Goal: Information Seeking & Learning: Compare options

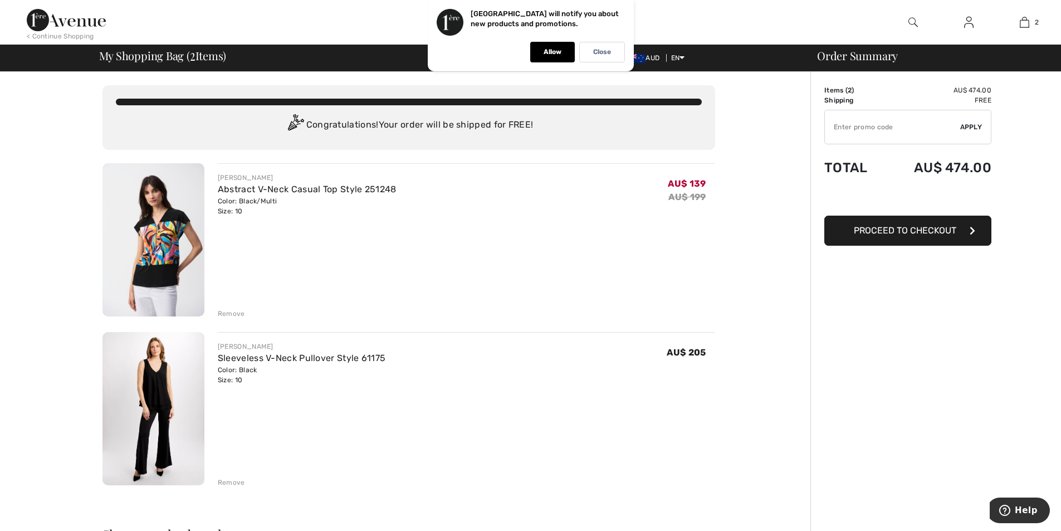
click at [161, 386] on img at bounding box center [154, 408] width 102 height 153
click at [236, 481] on div "Remove" at bounding box center [231, 483] width 27 height 10
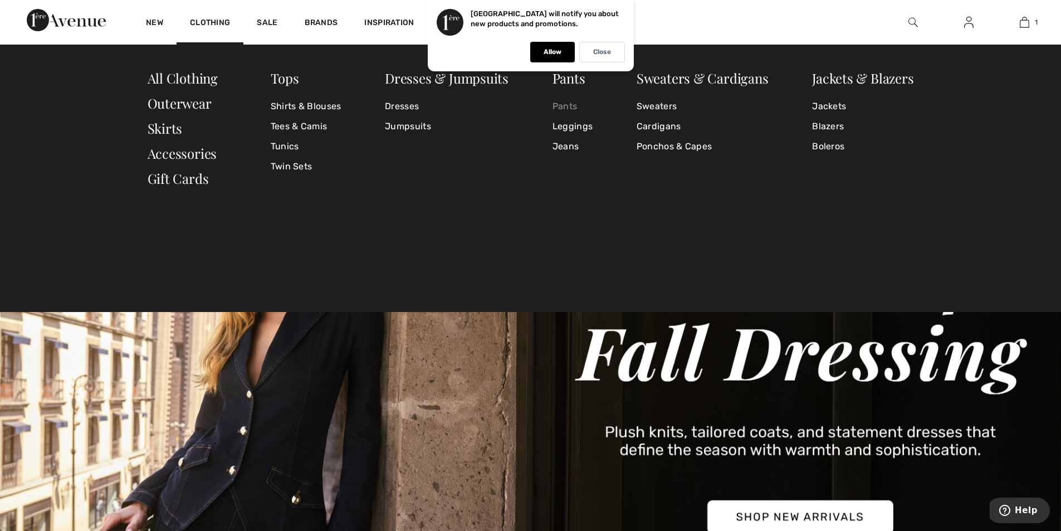
click at [564, 105] on link "Pants" at bounding box center [573, 106] width 40 height 20
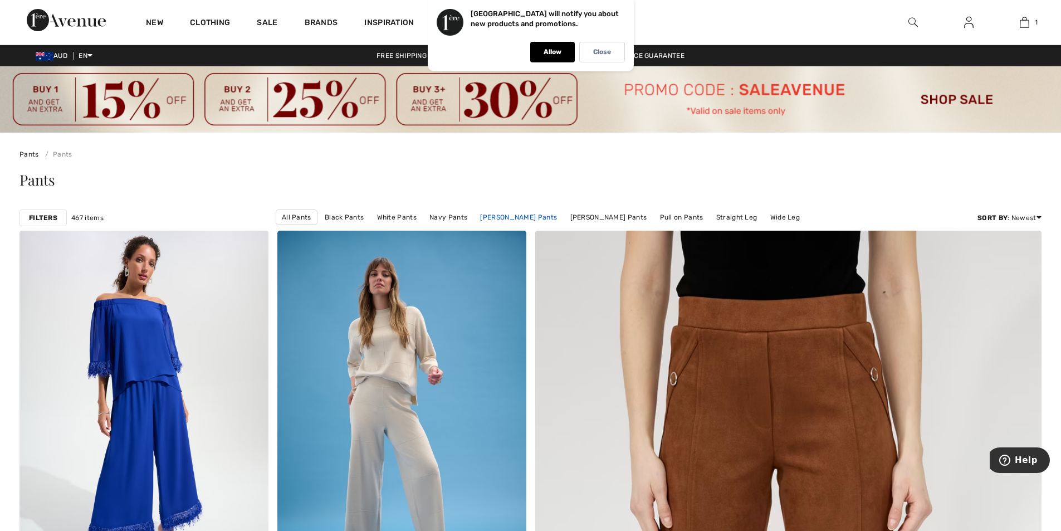
click at [527, 217] on link "[PERSON_NAME] Pants" at bounding box center [519, 217] width 88 height 14
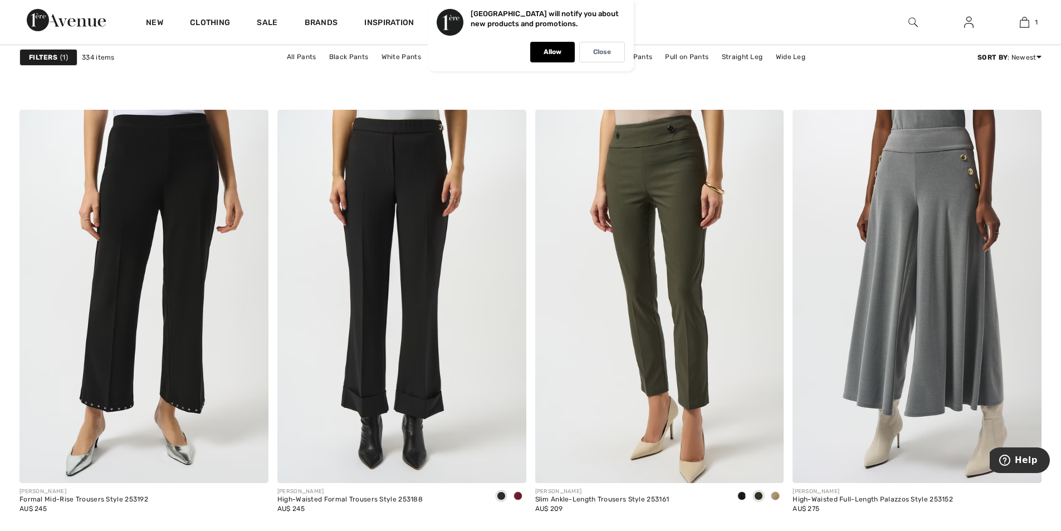
scroll to position [5349, 0]
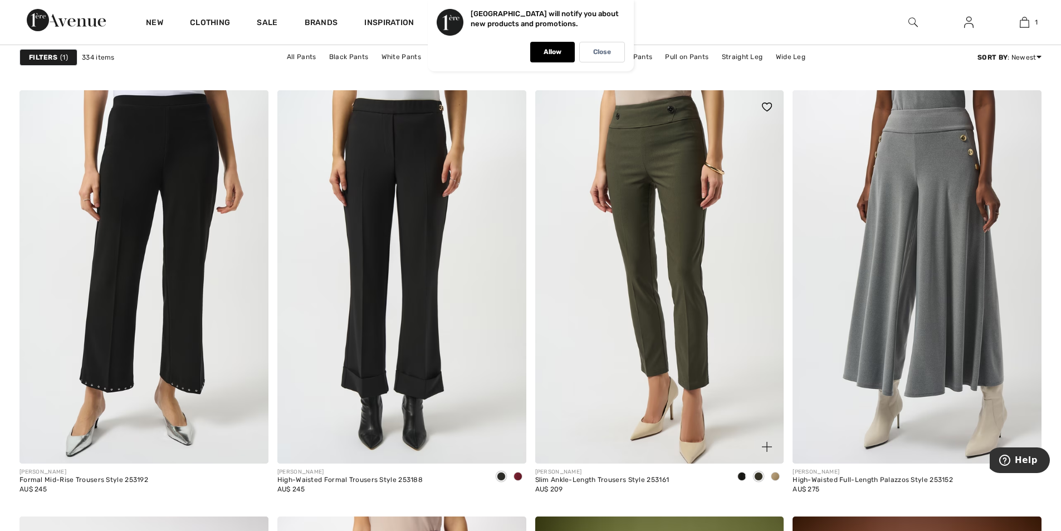
click at [776, 476] on span at bounding box center [775, 476] width 9 height 9
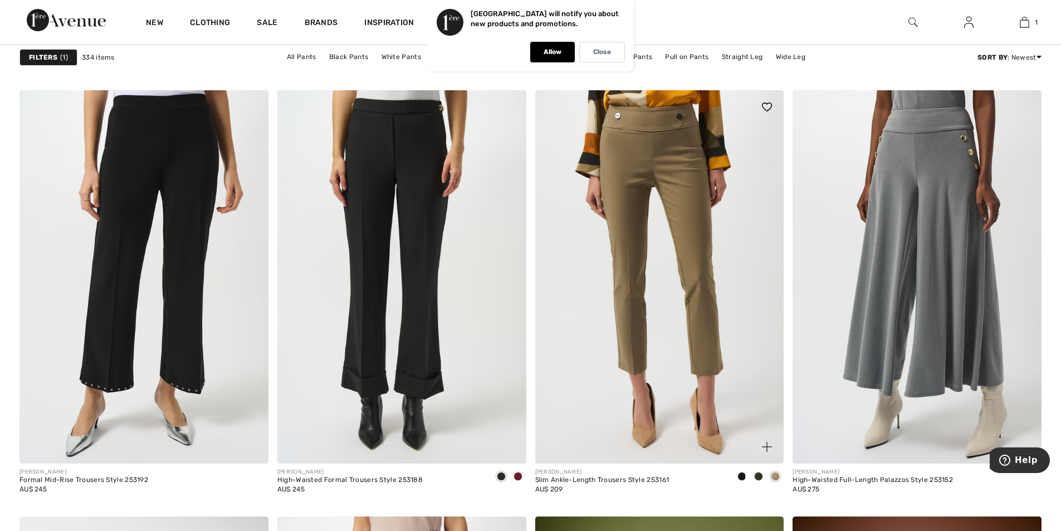
click at [743, 474] on span at bounding box center [742, 476] width 9 height 9
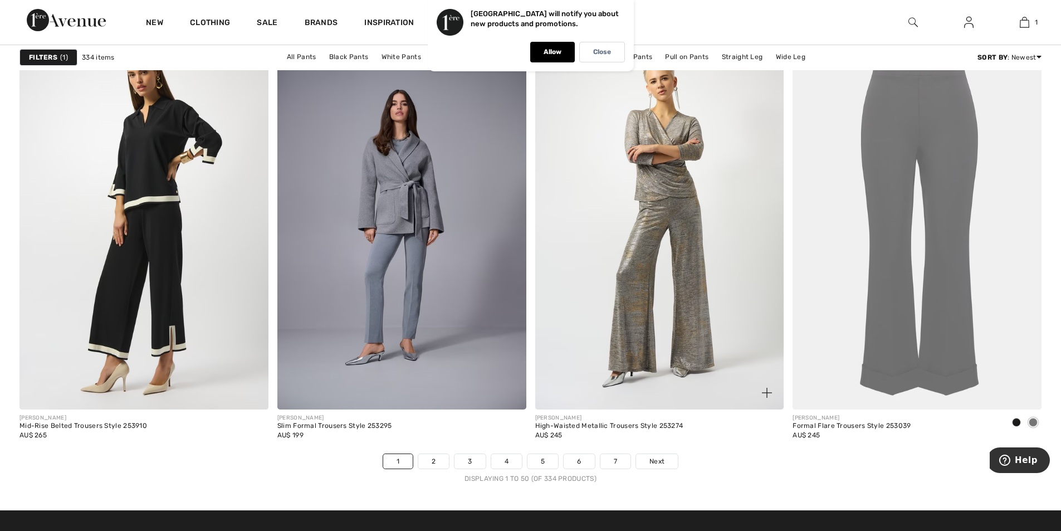
scroll to position [6241, 0]
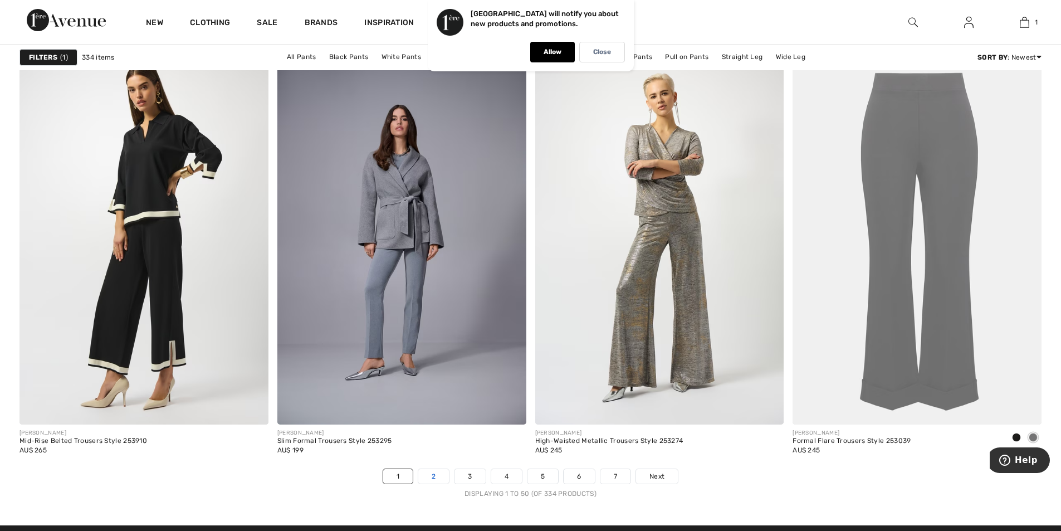
click at [433, 477] on link "2" at bounding box center [433, 476] width 31 height 14
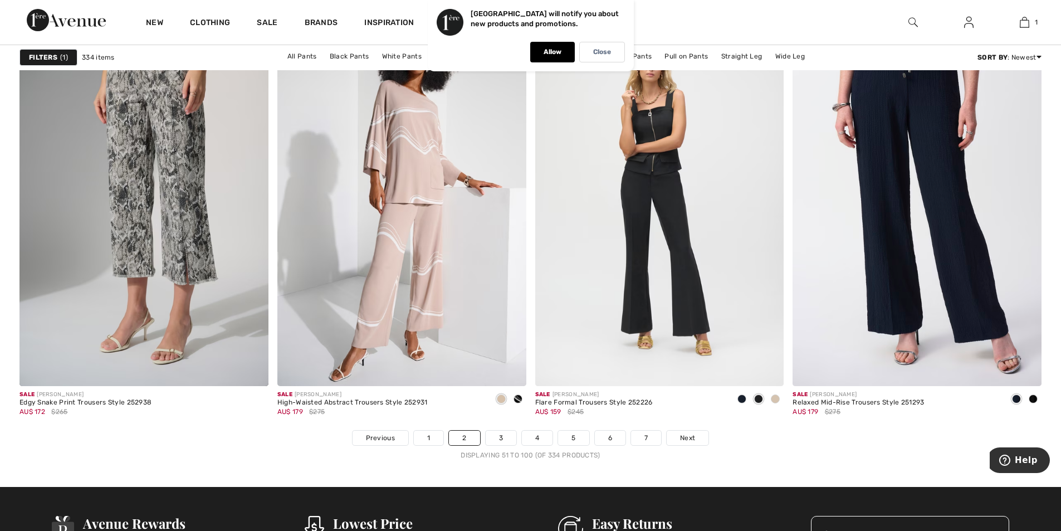
scroll to position [6519, 0]
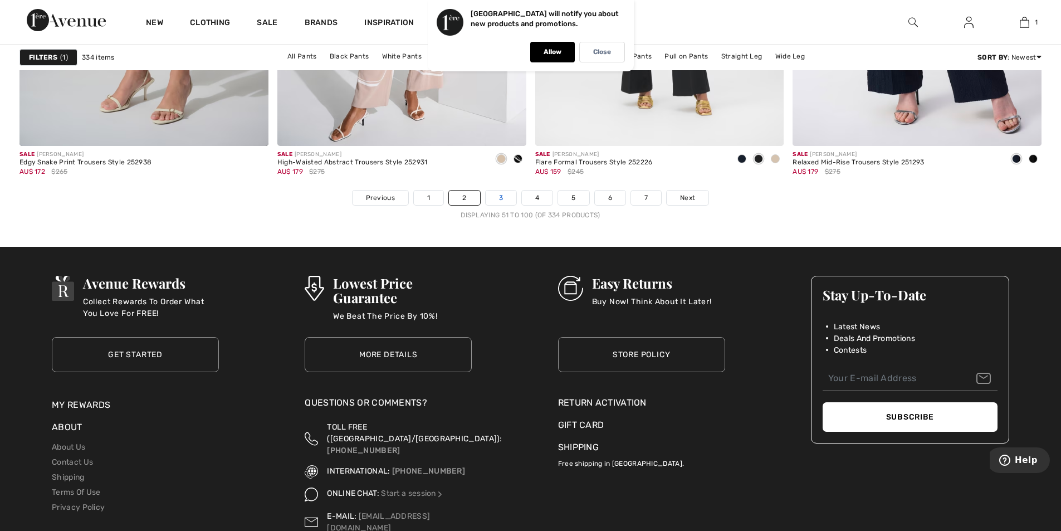
click at [498, 197] on link "3" at bounding box center [501, 198] width 31 height 14
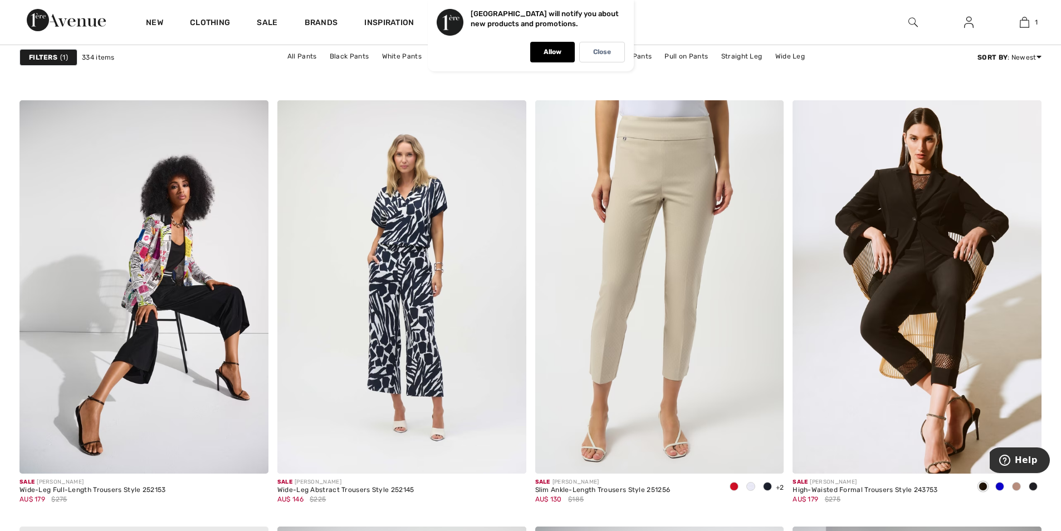
scroll to position [1950, 0]
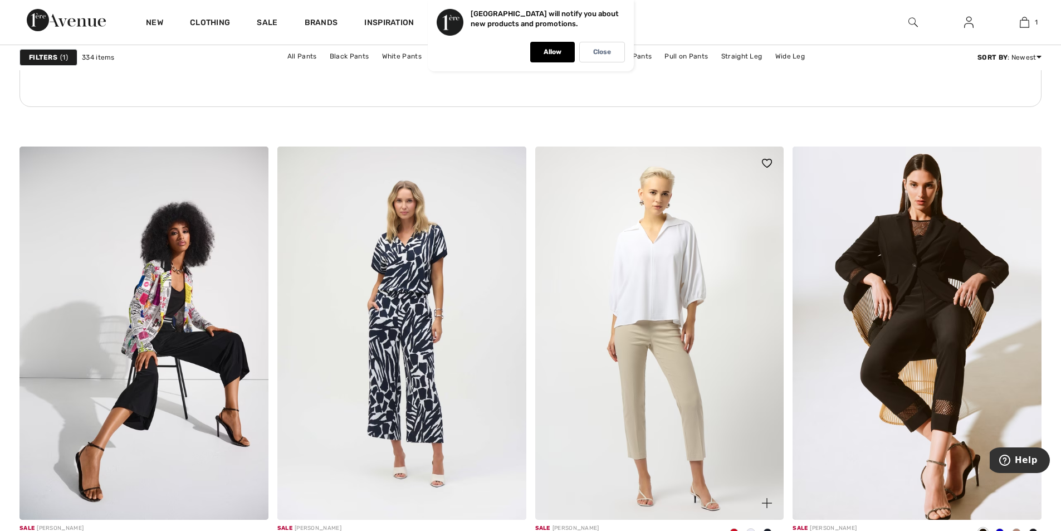
click at [656, 358] on img at bounding box center [659, 333] width 249 height 373
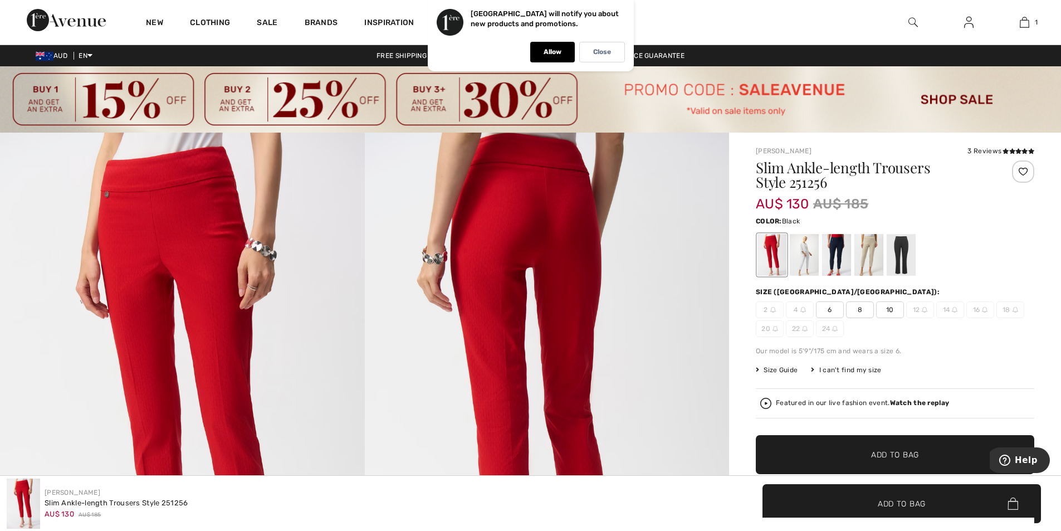
click at [904, 249] on div at bounding box center [901, 255] width 29 height 42
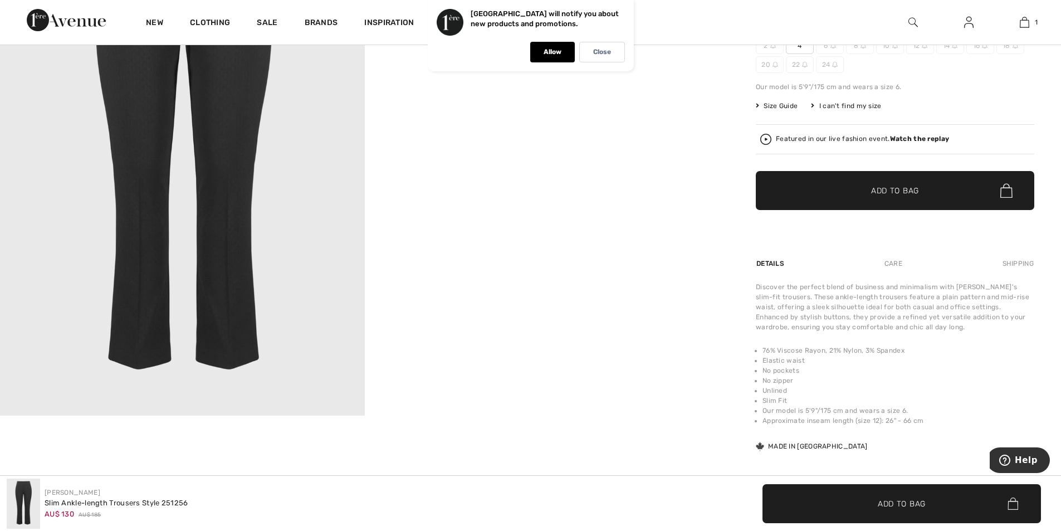
scroll to position [279, 0]
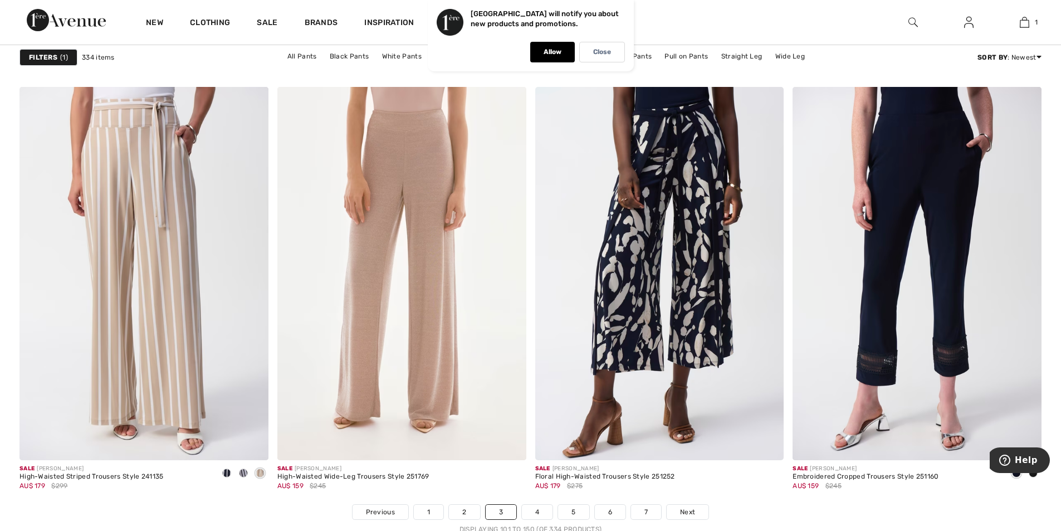
scroll to position [6354, 0]
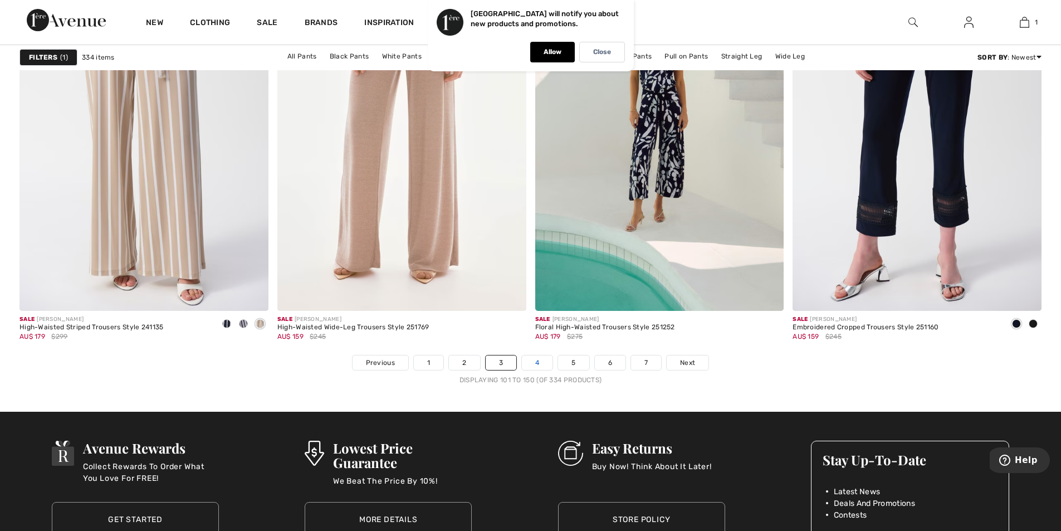
click at [538, 364] on link "4" at bounding box center [537, 362] width 31 height 14
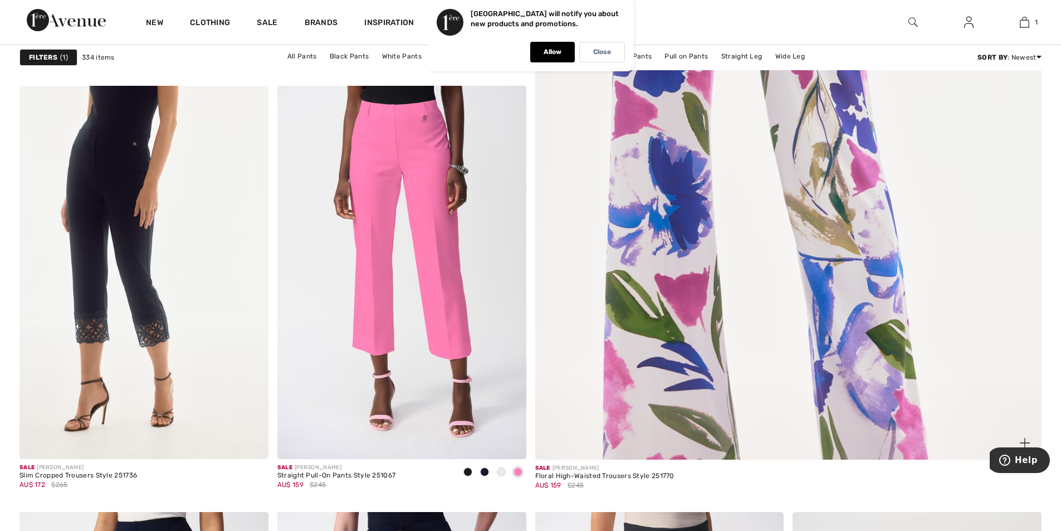
scroll to position [724, 0]
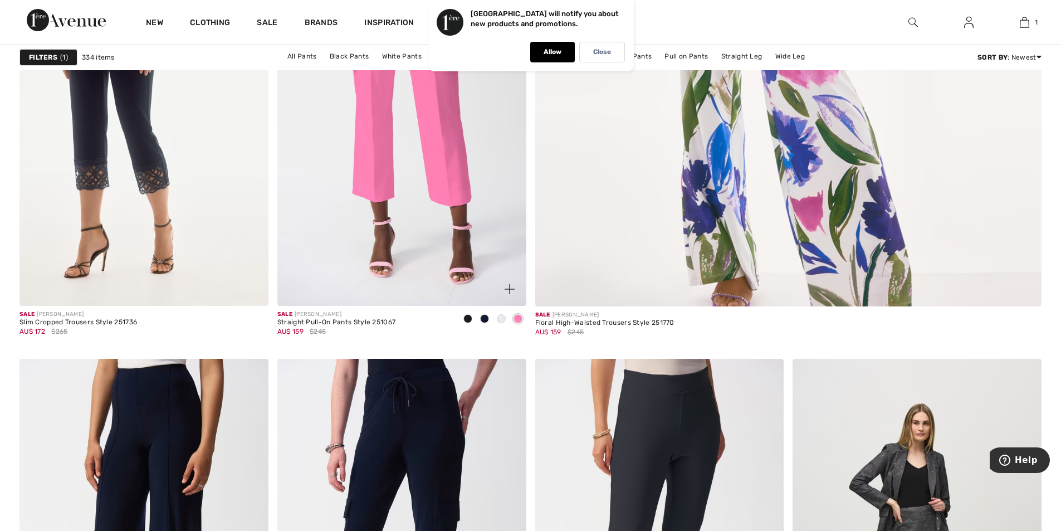
click at [469, 318] on span at bounding box center [468, 318] width 9 height 9
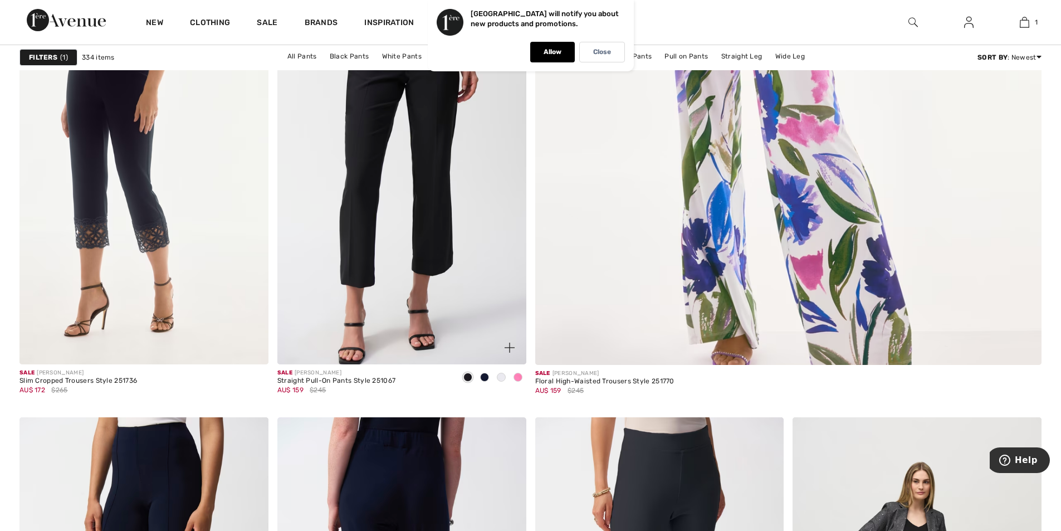
scroll to position [613, 0]
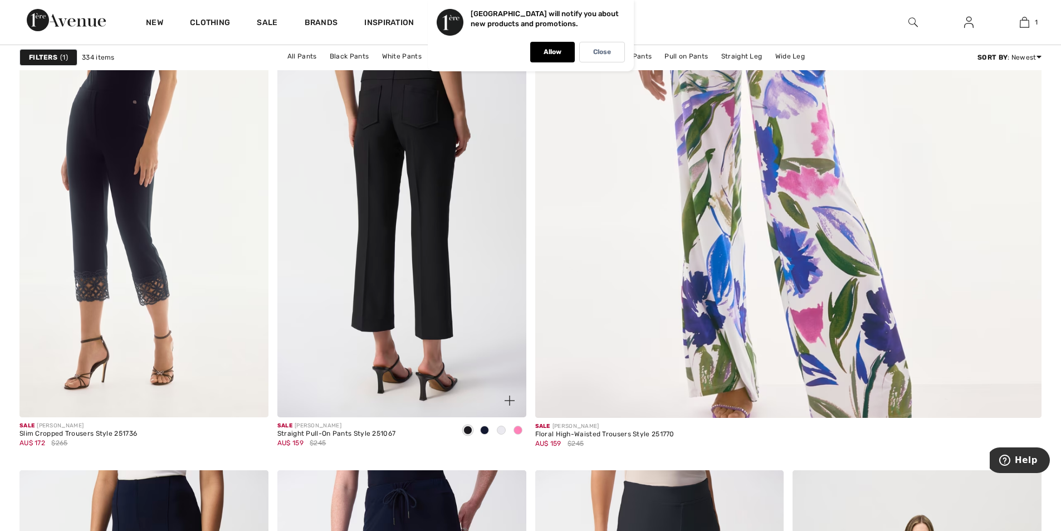
click at [422, 297] on img at bounding box center [401, 230] width 249 height 373
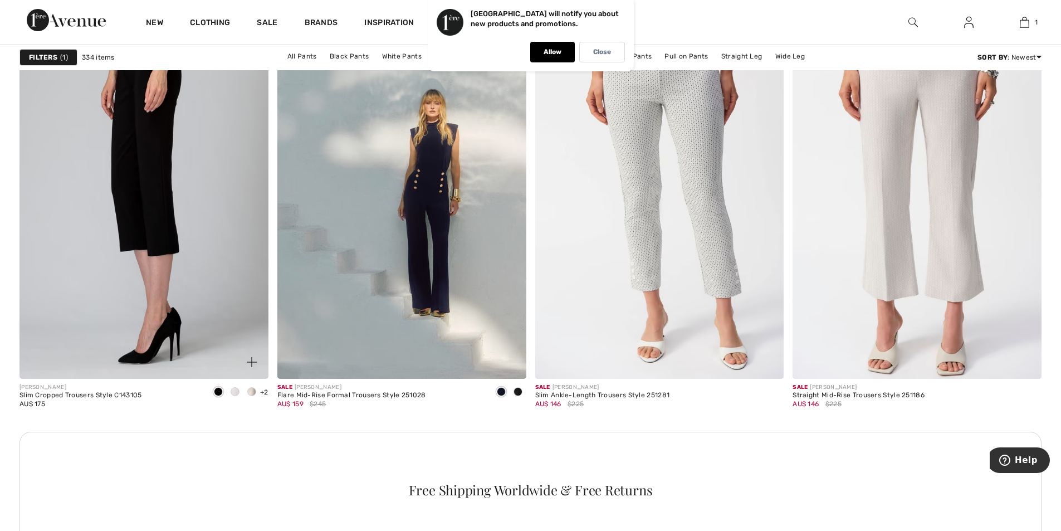
scroll to position [1449, 0]
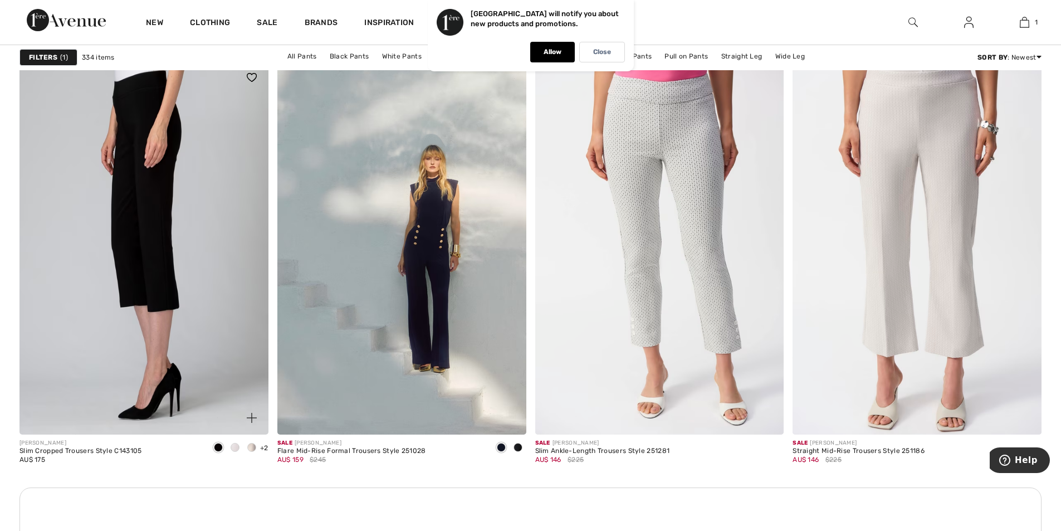
click at [152, 180] on img at bounding box center [144, 247] width 249 height 373
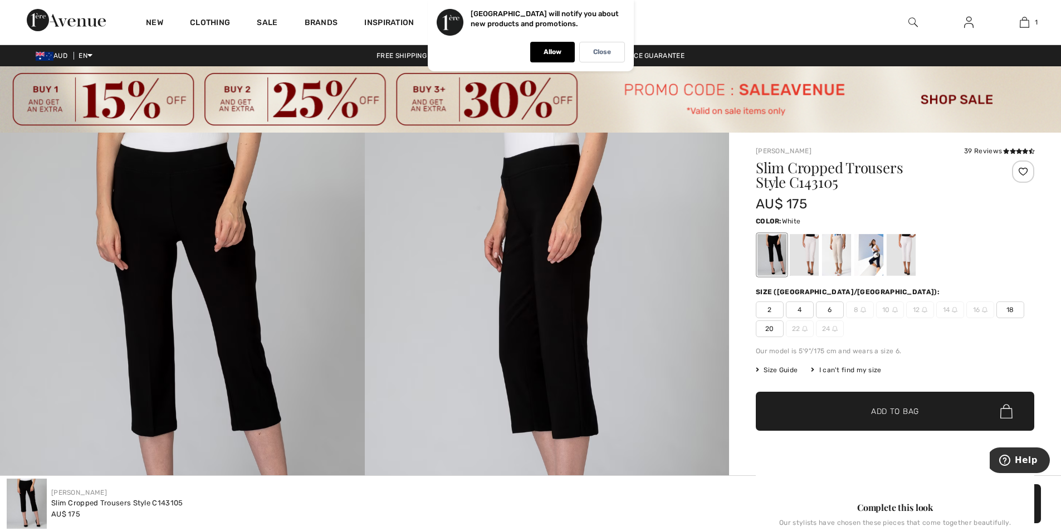
click at [908, 256] on div at bounding box center [901, 255] width 29 height 42
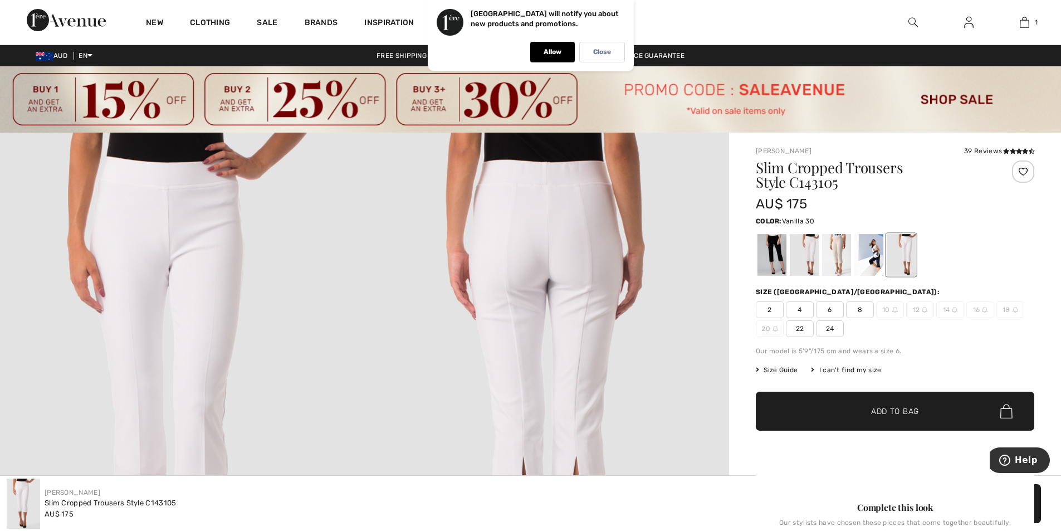
click at [811, 252] on div at bounding box center [804, 255] width 29 height 42
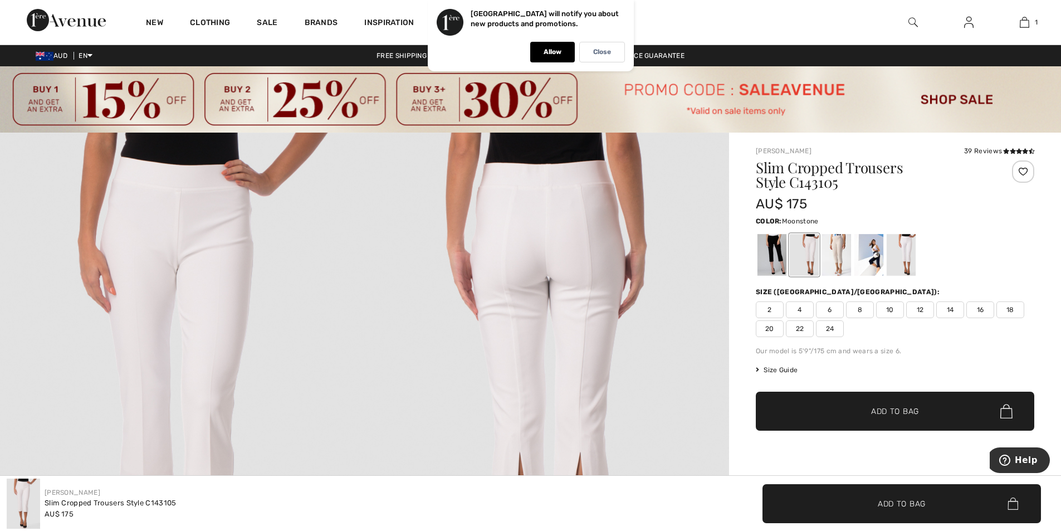
click at [839, 254] on div at bounding box center [836, 255] width 29 height 42
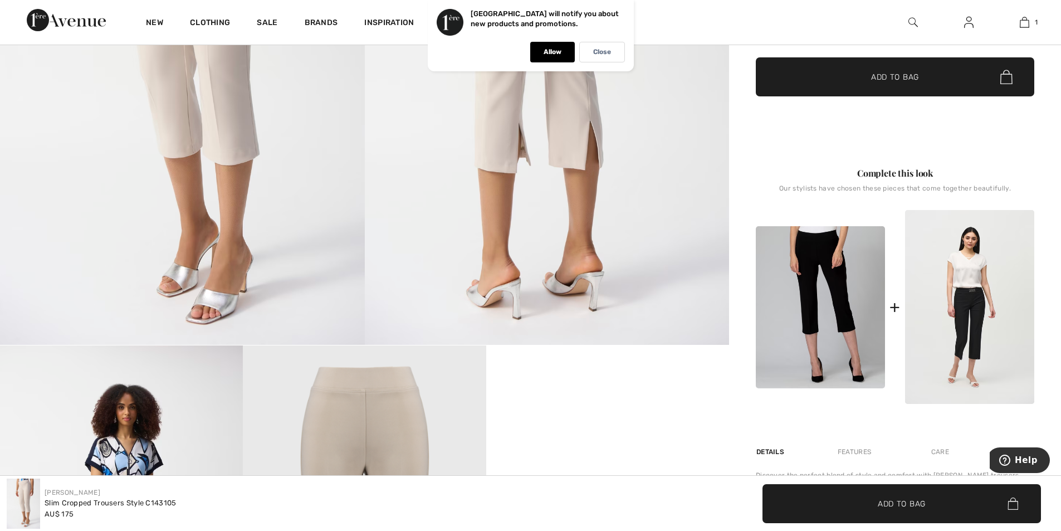
scroll to position [279, 0]
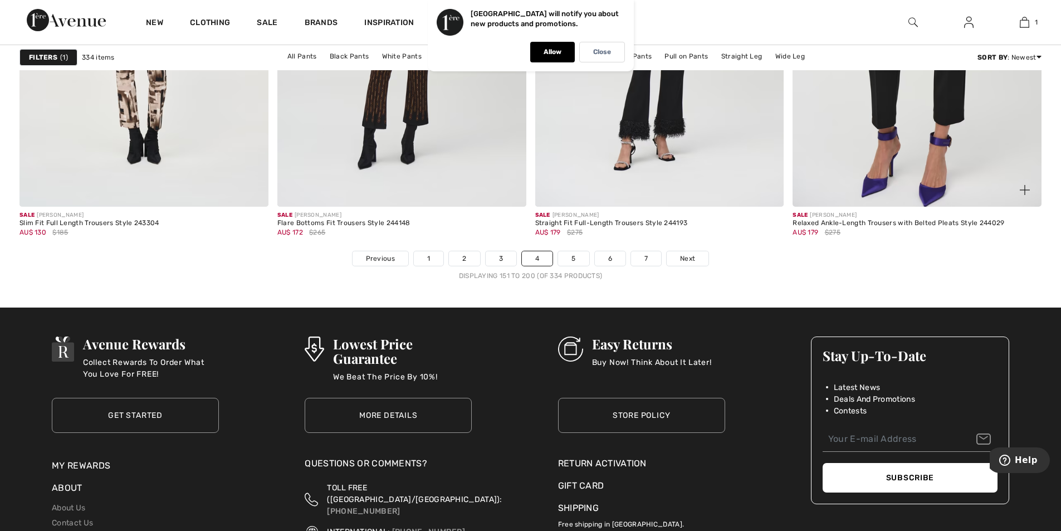
scroll to position [6463, 0]
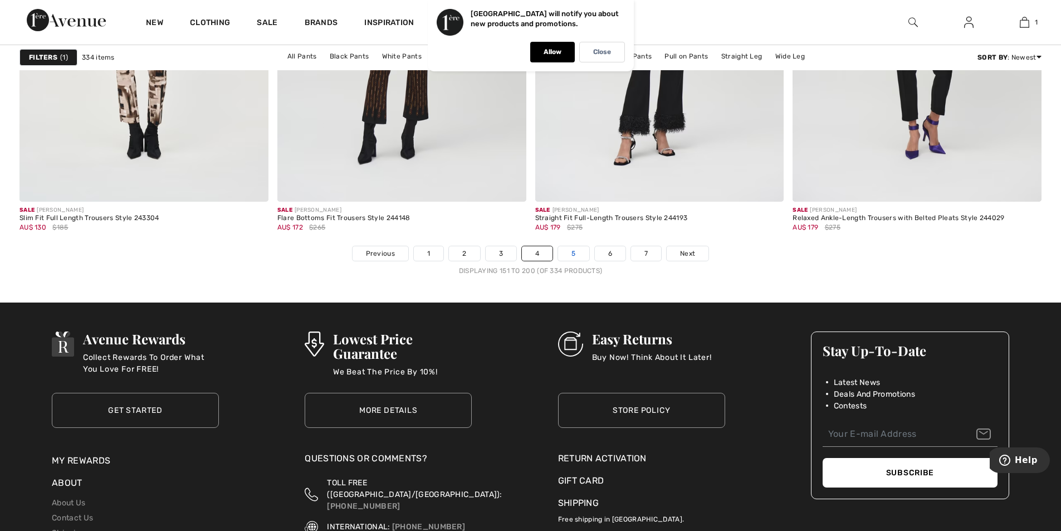
click at [572, 254] on link "5" at bounding box center [573, 253] width 31 height 14
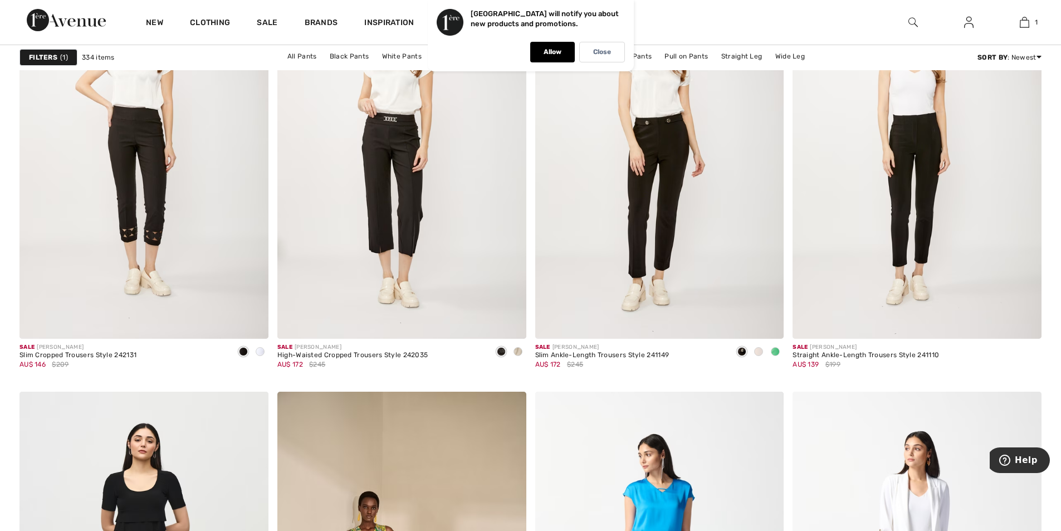
scroll to position [4458, 0]
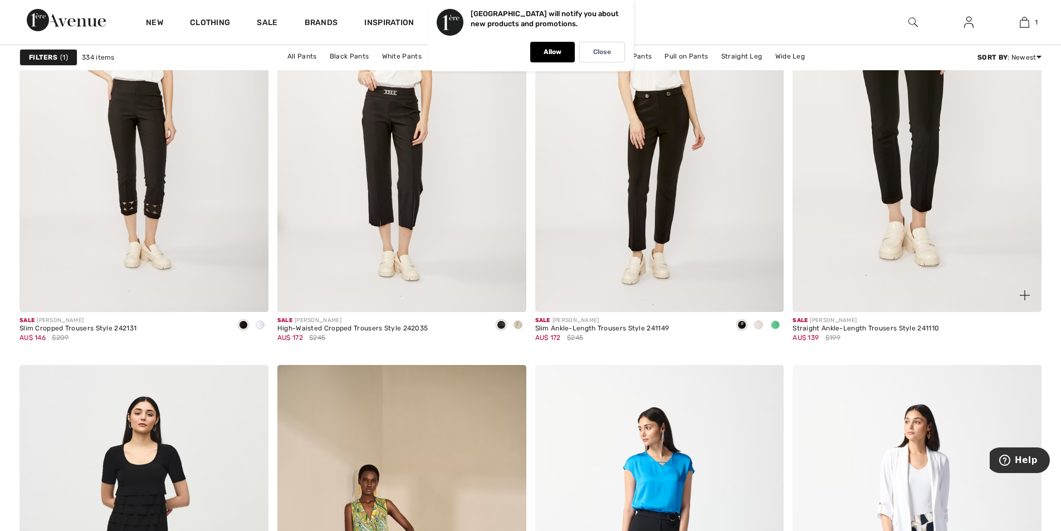
click at [924, 179] on img at bounding box center [917, 125] width 249 height 373
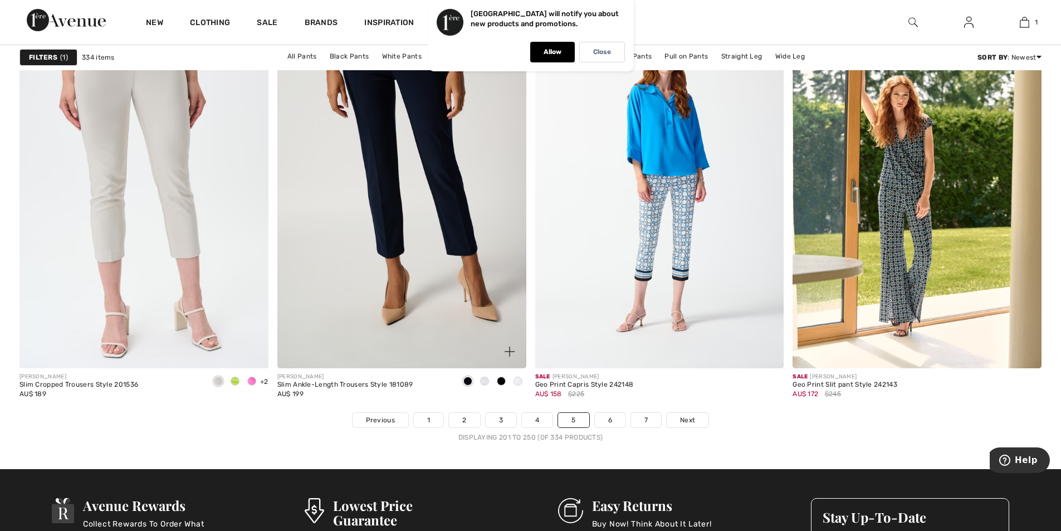
scroll to position [6463, 0]
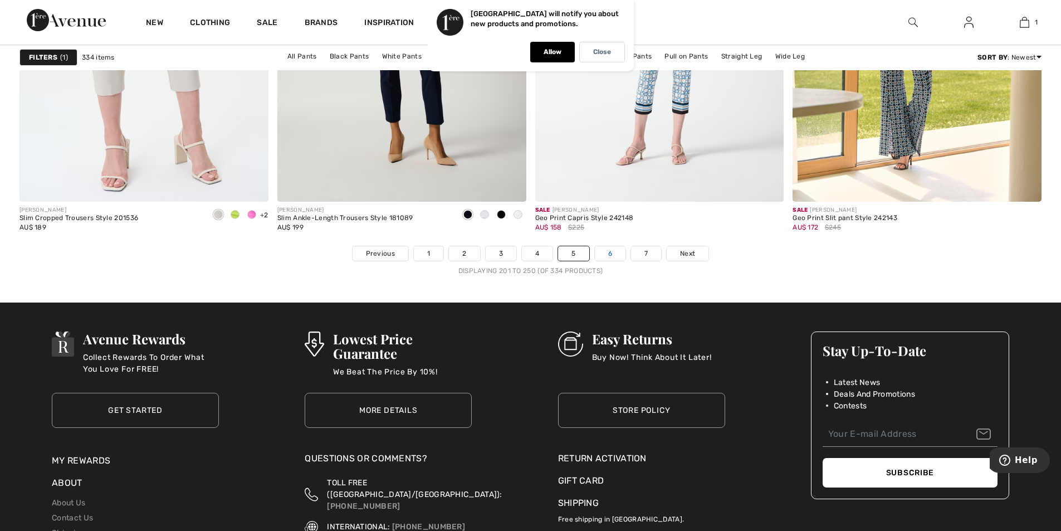
click at [611, 254] on link "6" at bounding box center [610, 253] width 31 height 14
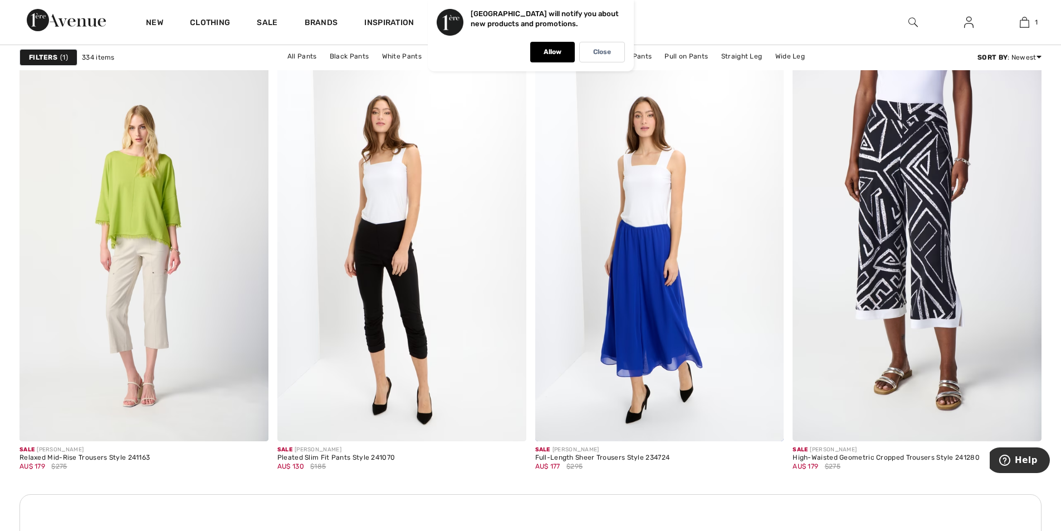
scroll to position [1449, 0]
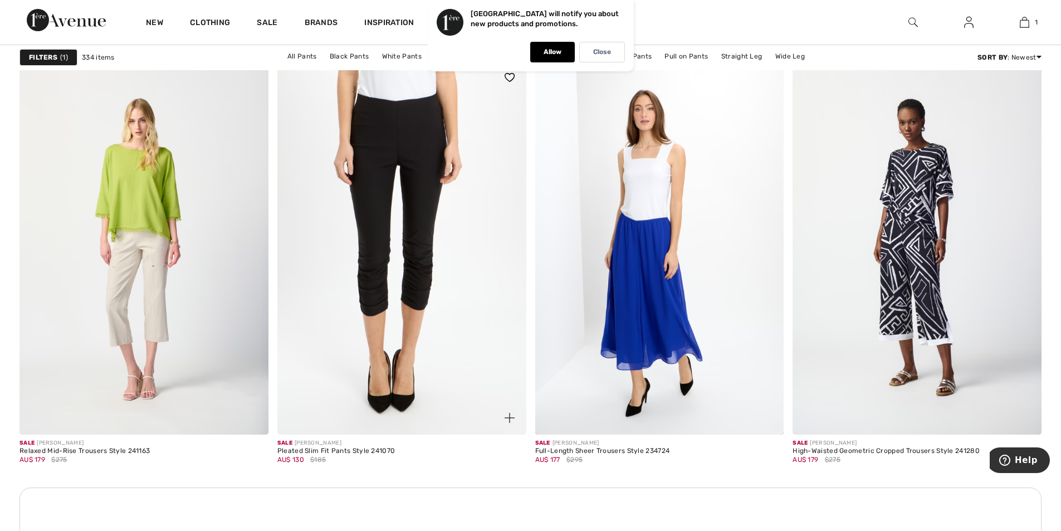
click at [413, 269] on img at bounding box center [401, 247] width 249 height 373
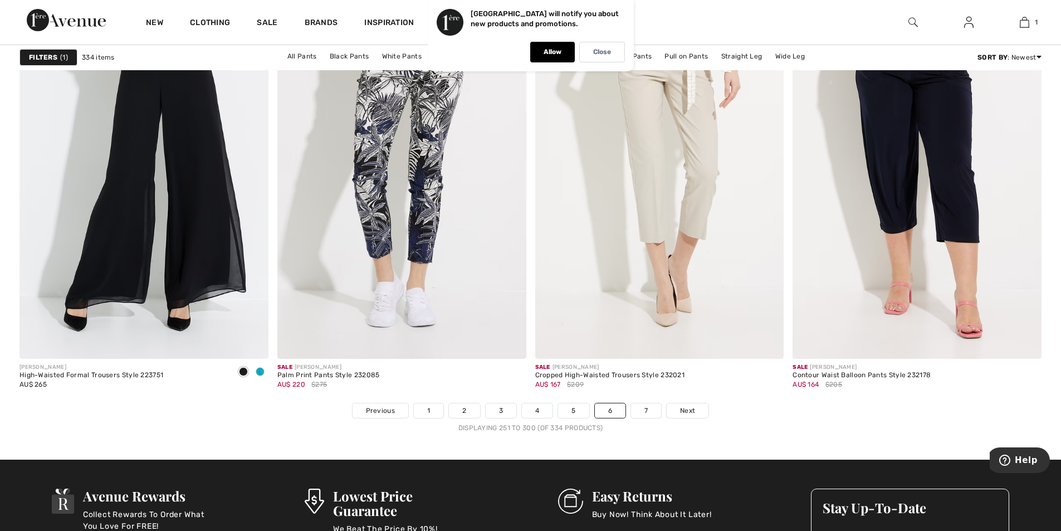
scroll to position [6241, 0]
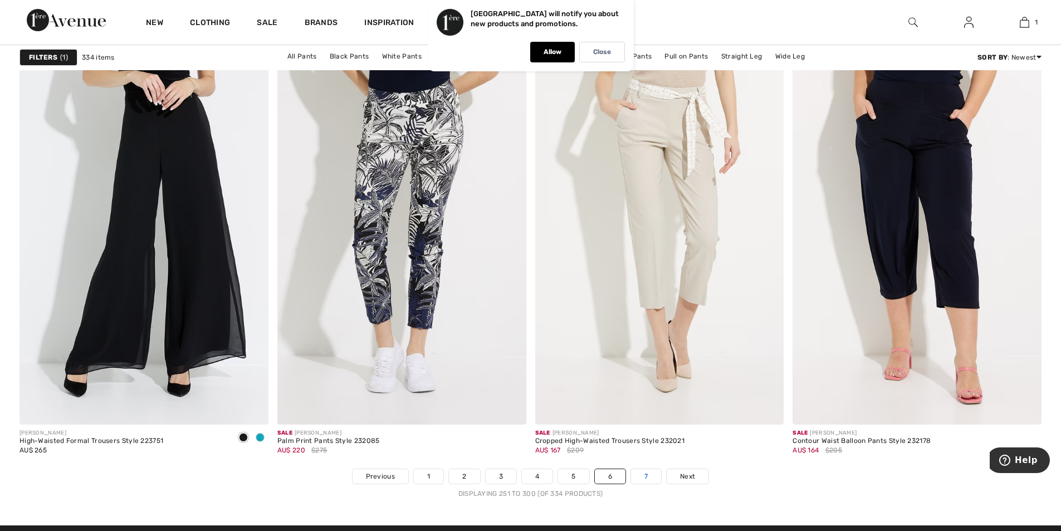
click at [647, 477] on link "7" at bounding box center [646, 476] width 30 height 14
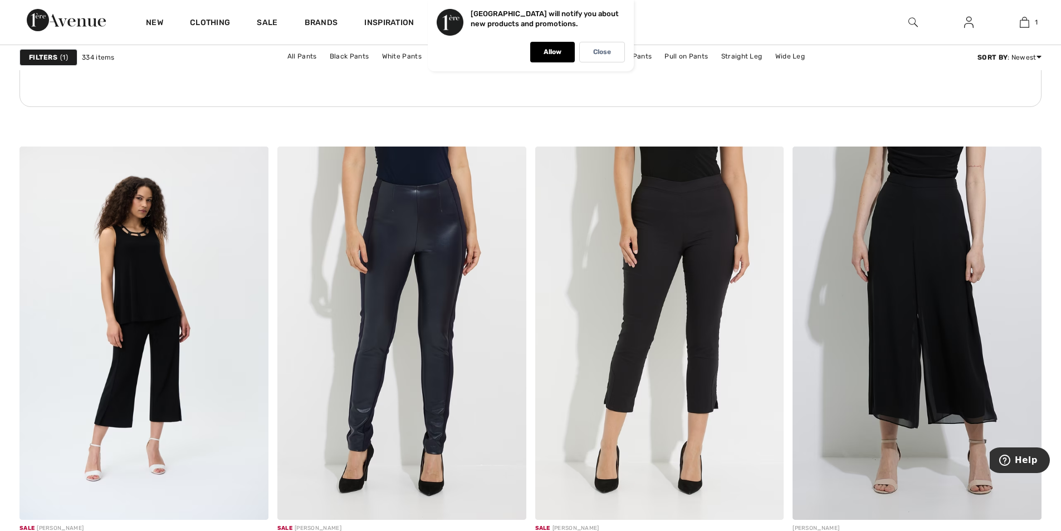
scroll to position [2117, 0]
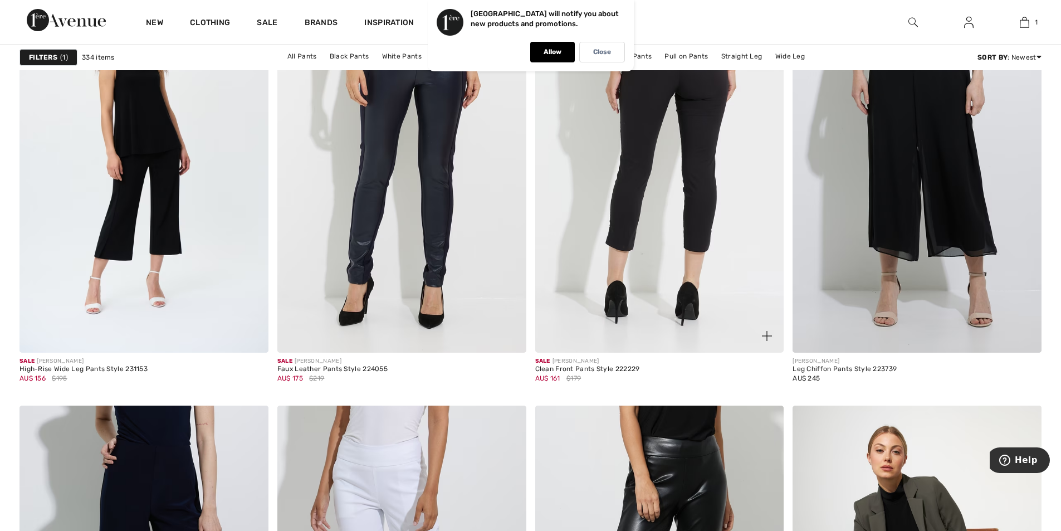
click at [683, 136] on img at bounding box center [659, 165] width 249 height 373
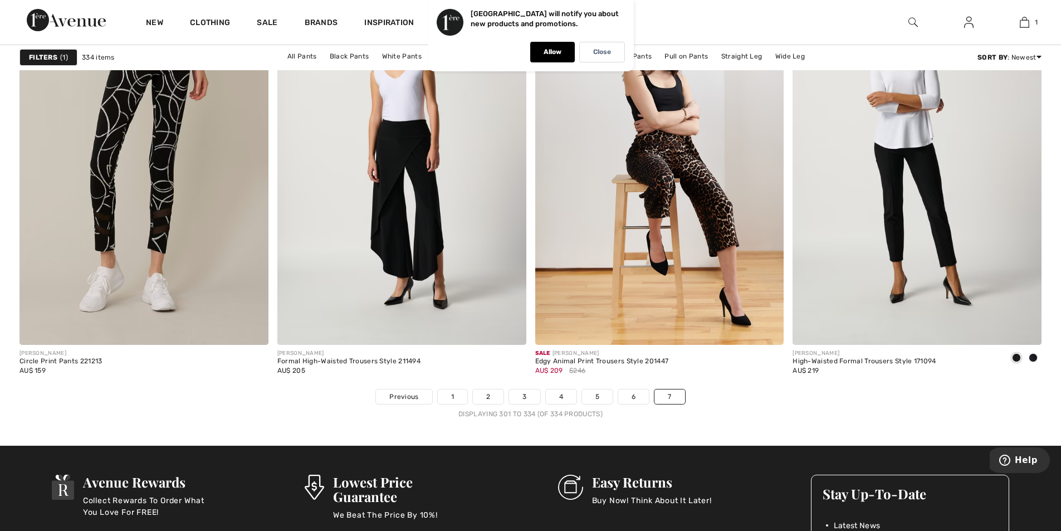
scroll to position [4589, 0]
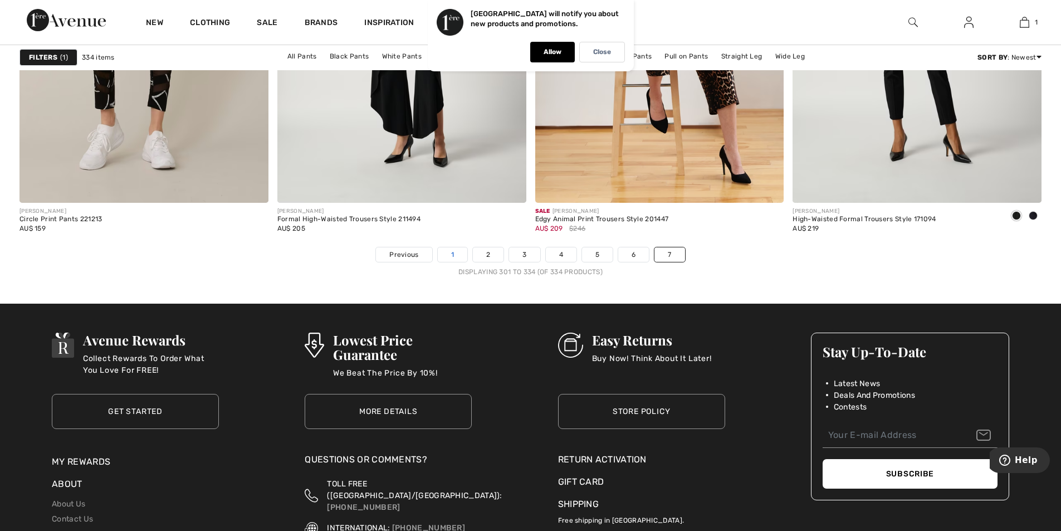
click at [452, 256] on link "1" at bounding box center [453, 254] width 30 height 14
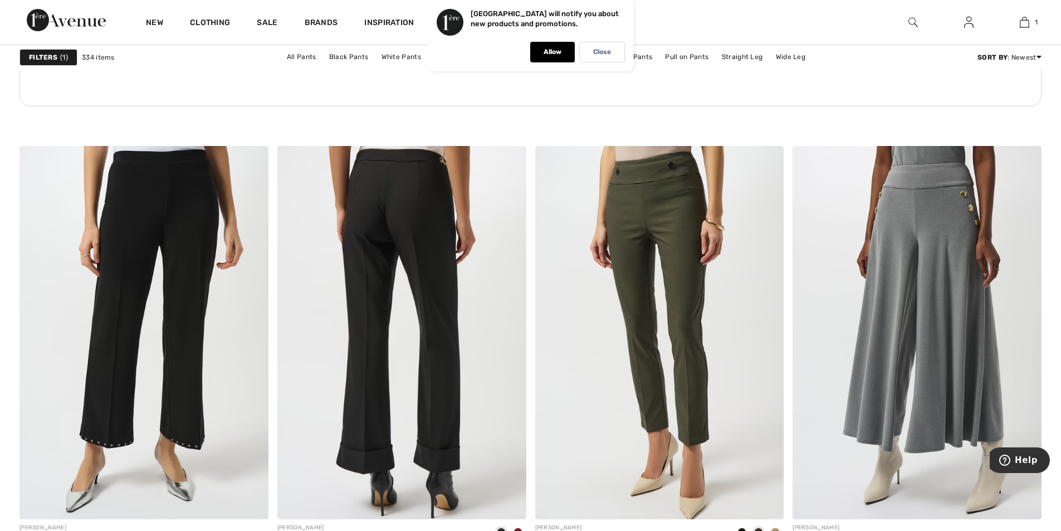
scroll to position [5349, 0]
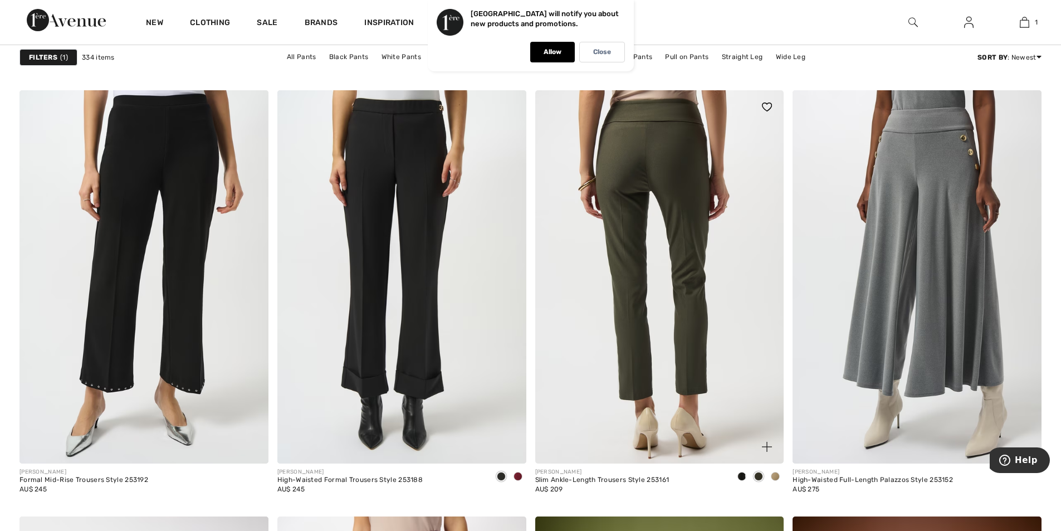
click at [623, 308] on img at bounding box center [659, 276] width 249 height 373
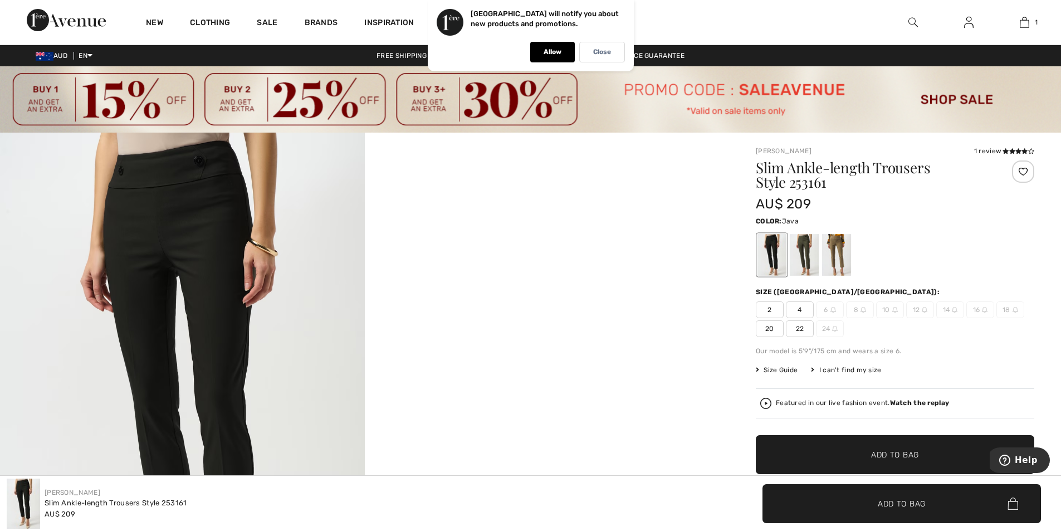
click at [835, 259] on div at bounding box center [836, 255] width 29 height 42
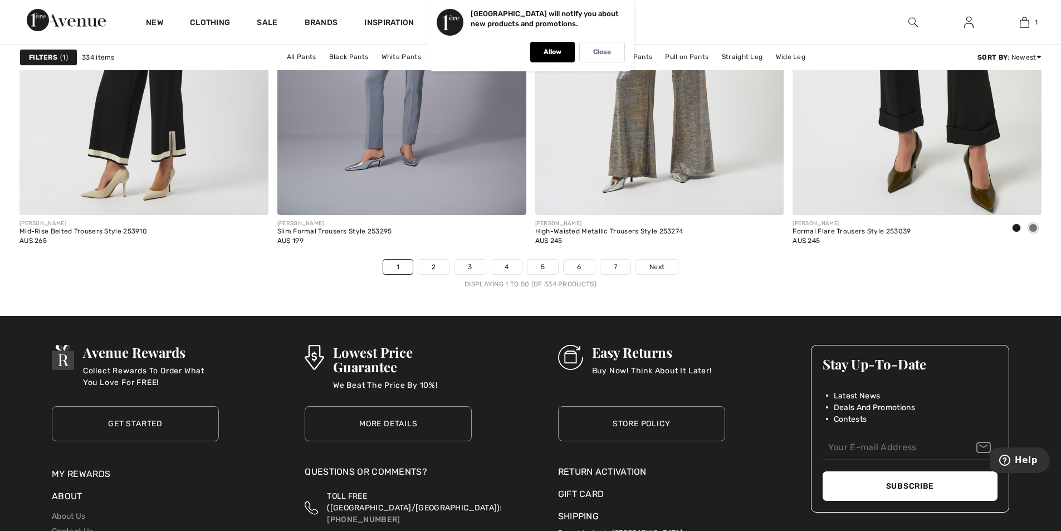
scroll to position [6463, 0]
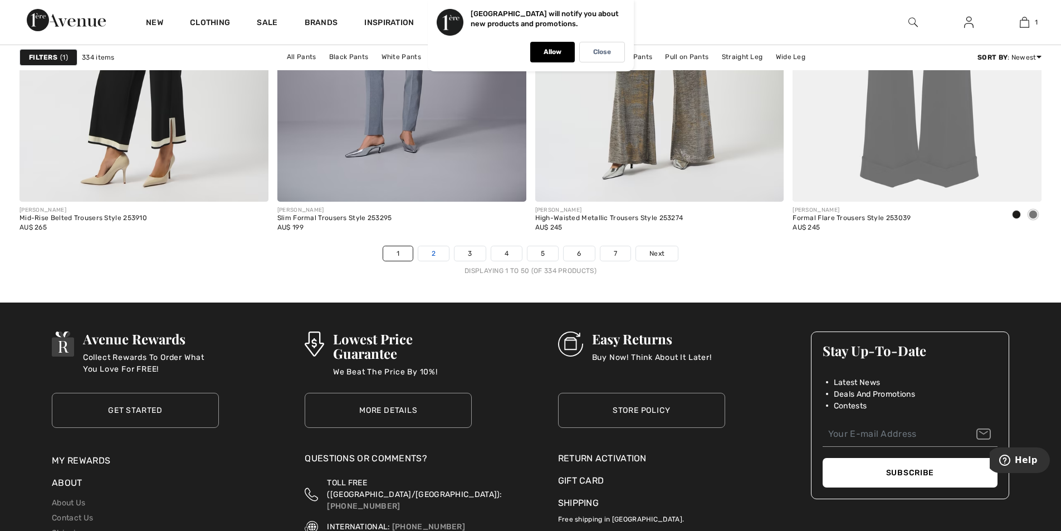
click at [436, 251] on link "2" at bounding box center [433, 253] width 31 height 14
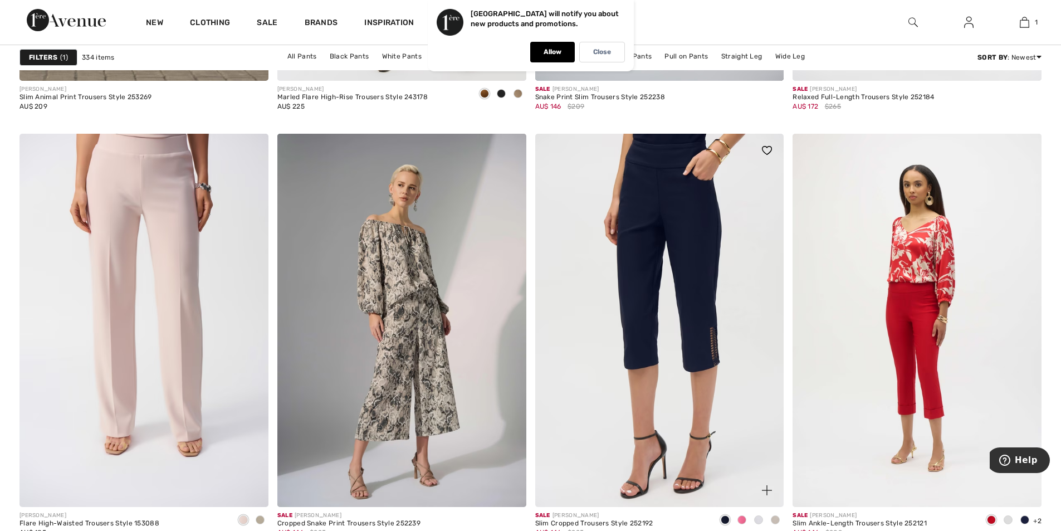
scroll to position [4736, 0]
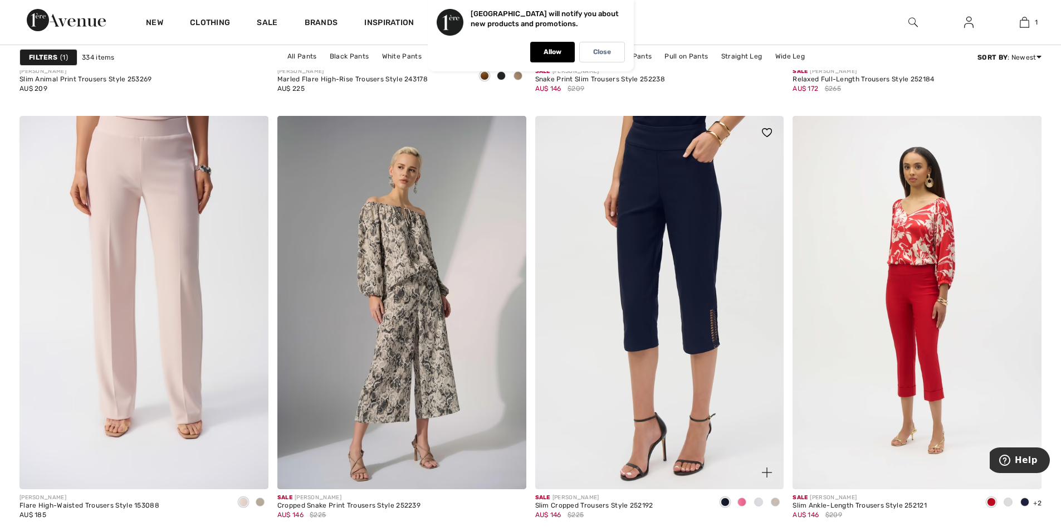
click at [743, 501] on span at bounding box center [742, 502] width 9 height 9
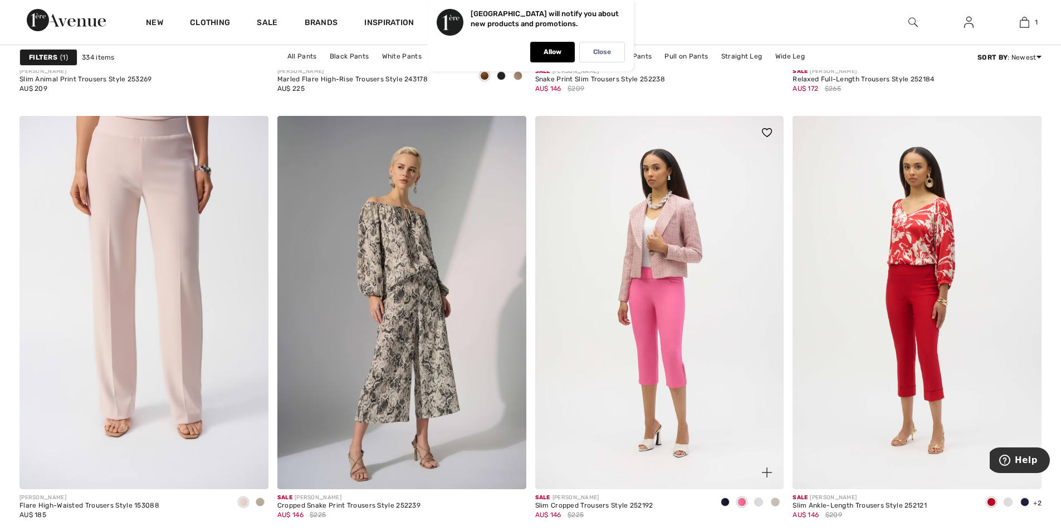
click at [656, 350] on img at bounding box center [659, 302] width 249 height 373
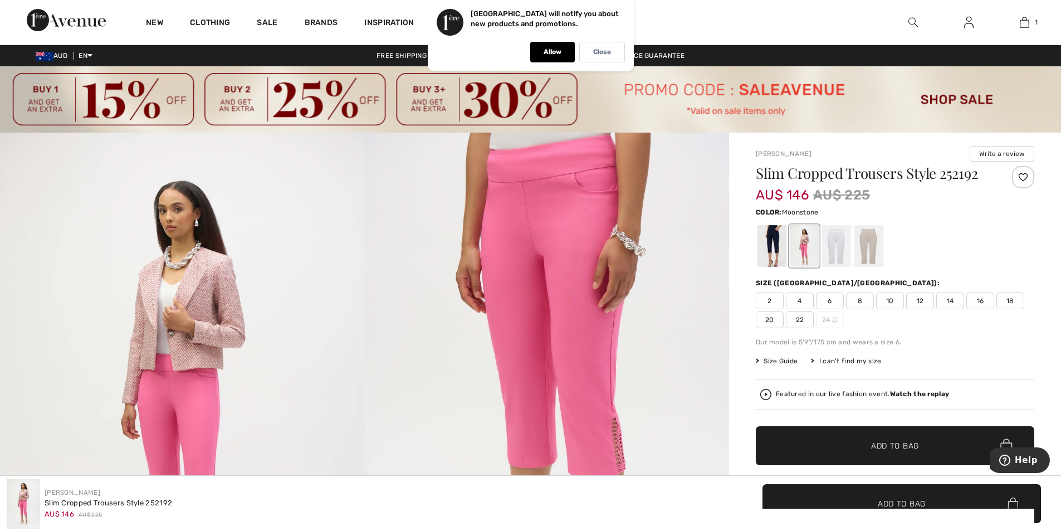
click at [869, 243] on div at bounding box center [869, 246] width 29 height 42
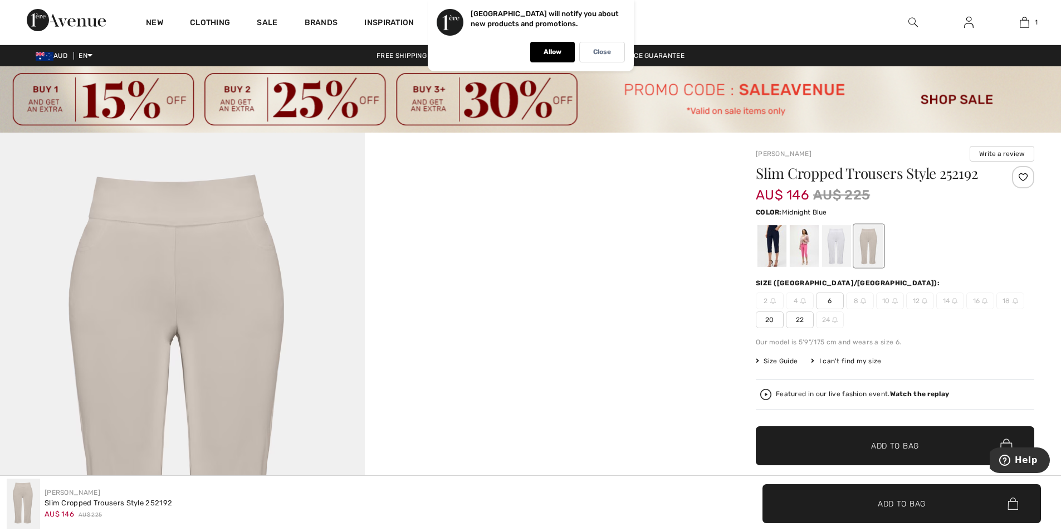
click at [775, 243] on div at bounding box center [772, 246] width 29 height 42
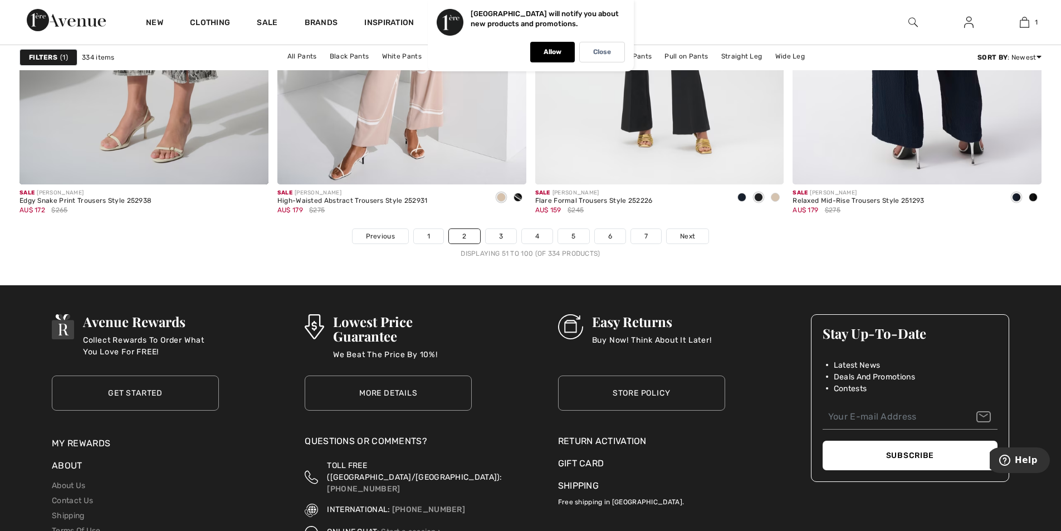
scroll to position [6575, 0]
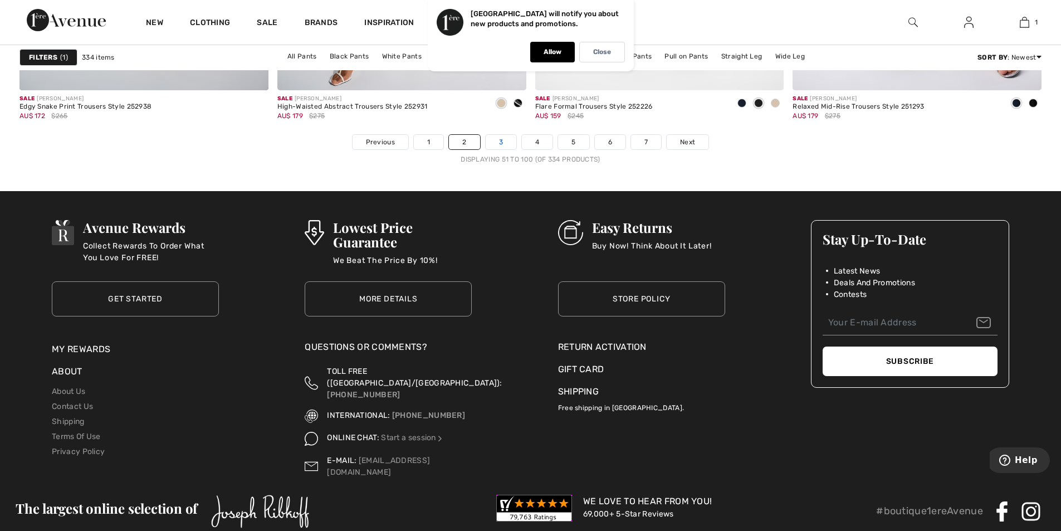
click at [500, 141] on link "3" at bounding box center [501, 142] width 31 height 14
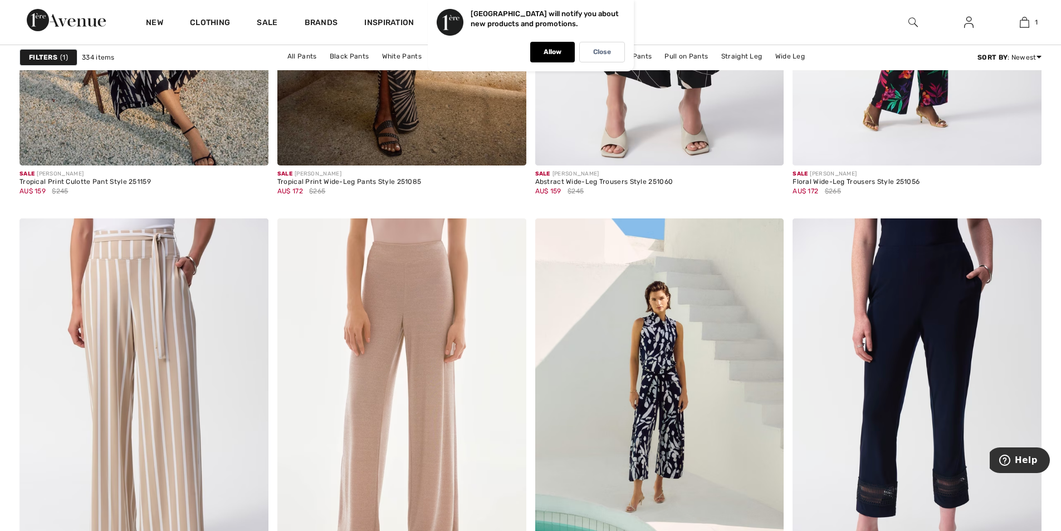
scroll to position [6408, 0]
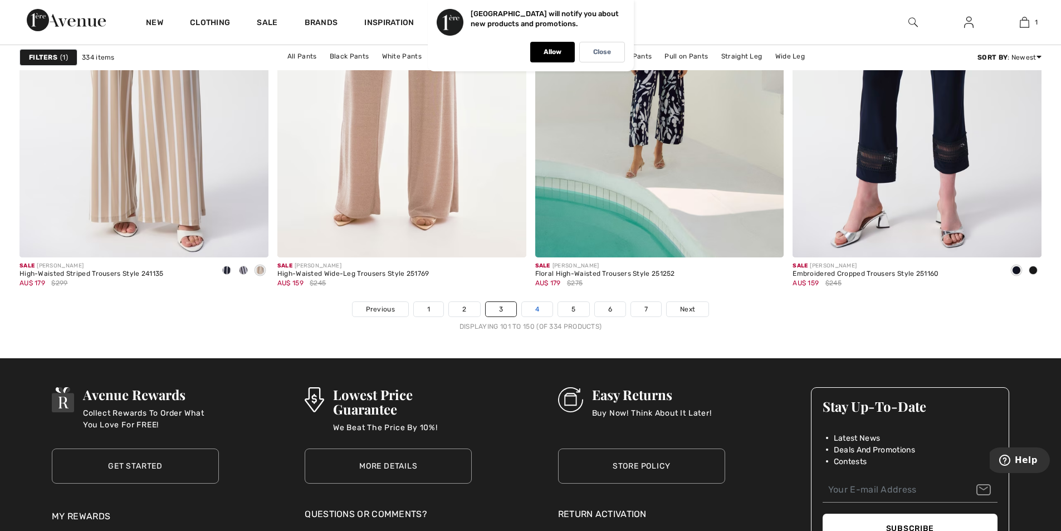
click at [538, 308] on link "4" at bounding box center [537, 309] width 31 height 14
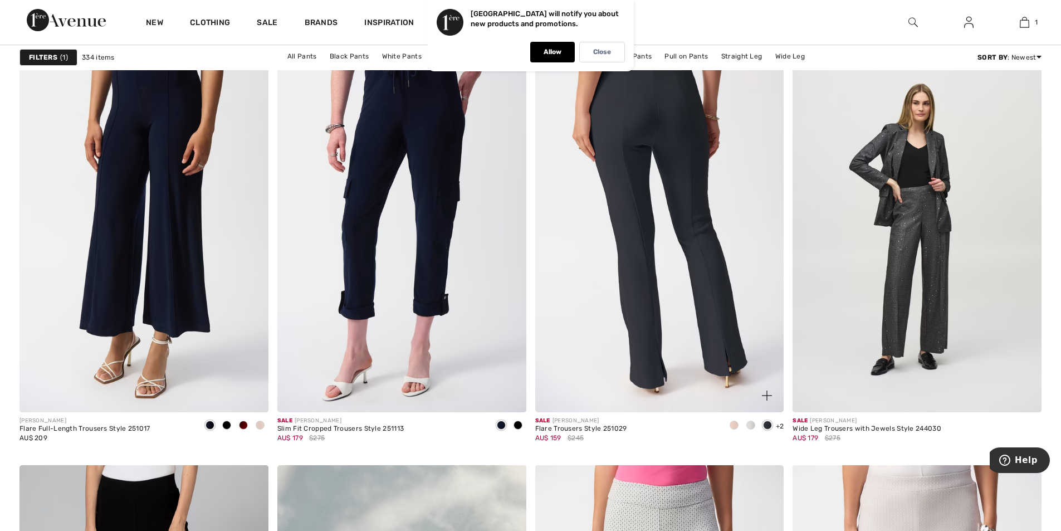
scroll to position [1059, 0]
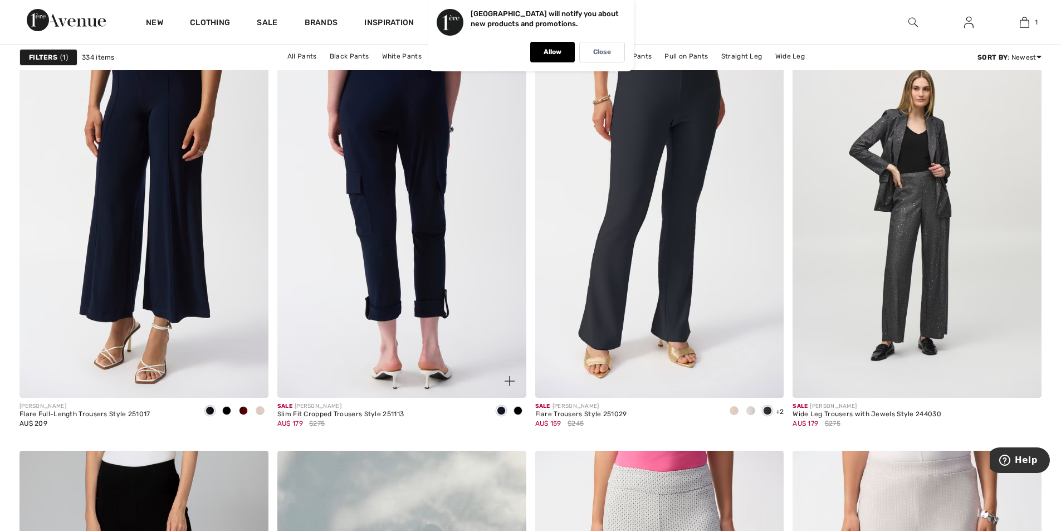
click at [437, 139] on img at bounding box center [401, 211] width 249 height 373
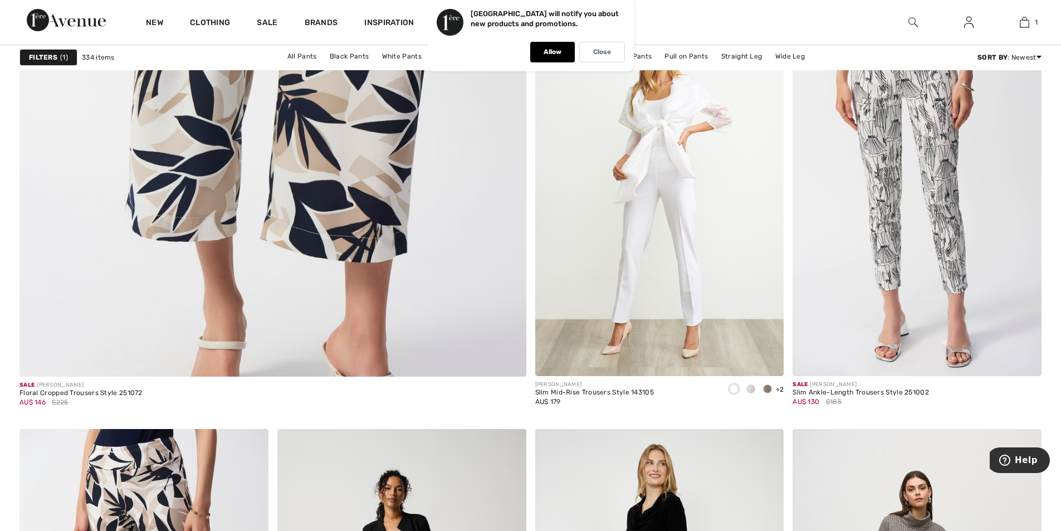
scroll to position [4012, 0]
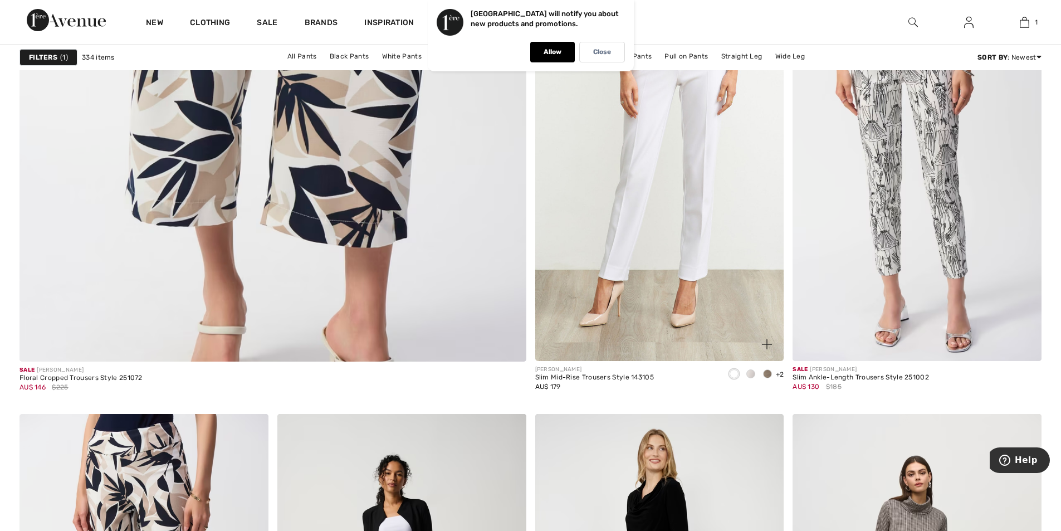
click at [700, 276] on img at bounding box center [659, 174] width 249 height 373
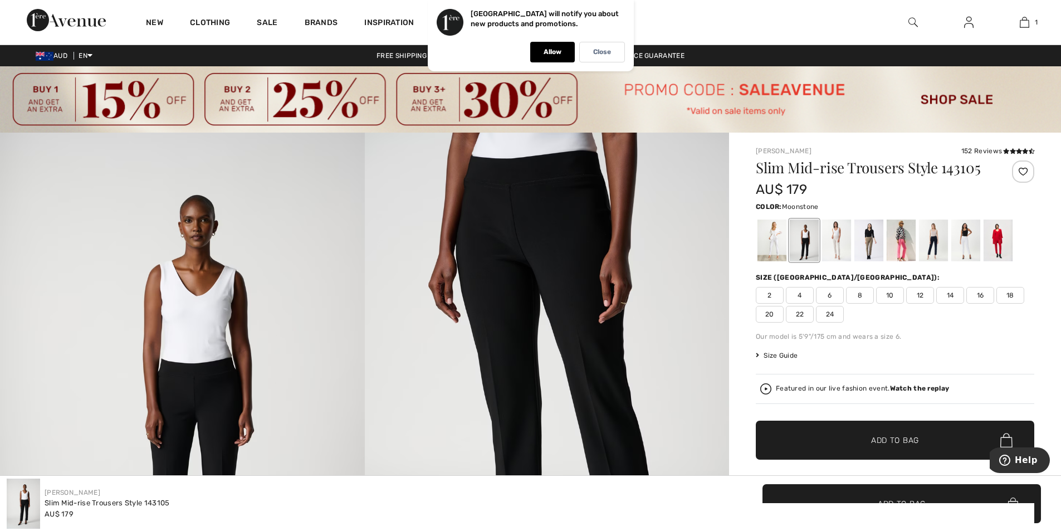
click at [837, 241] on div at bounding box center [836, 241] width 29 height 42
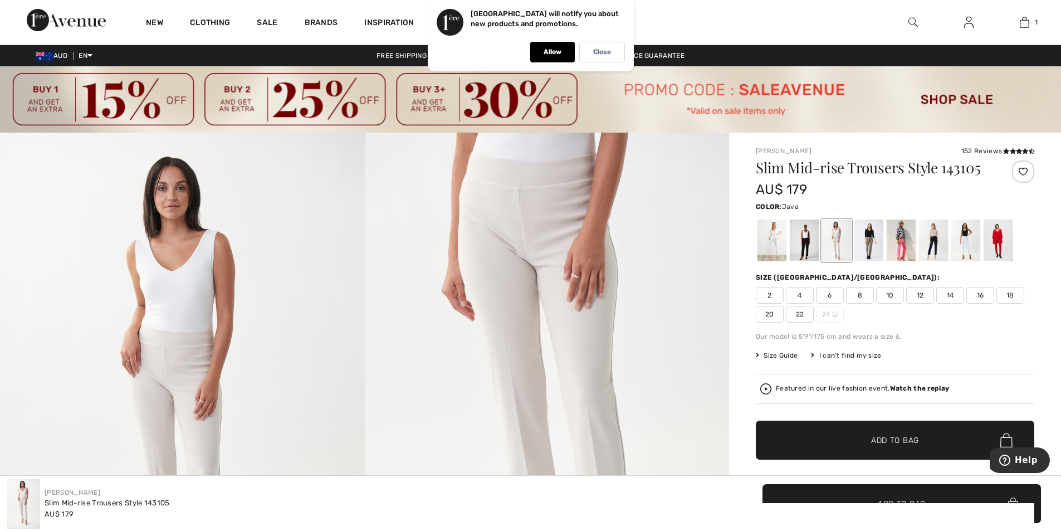
click at [870, 241] on div at bounding box center [869, 241] width 29 height 42
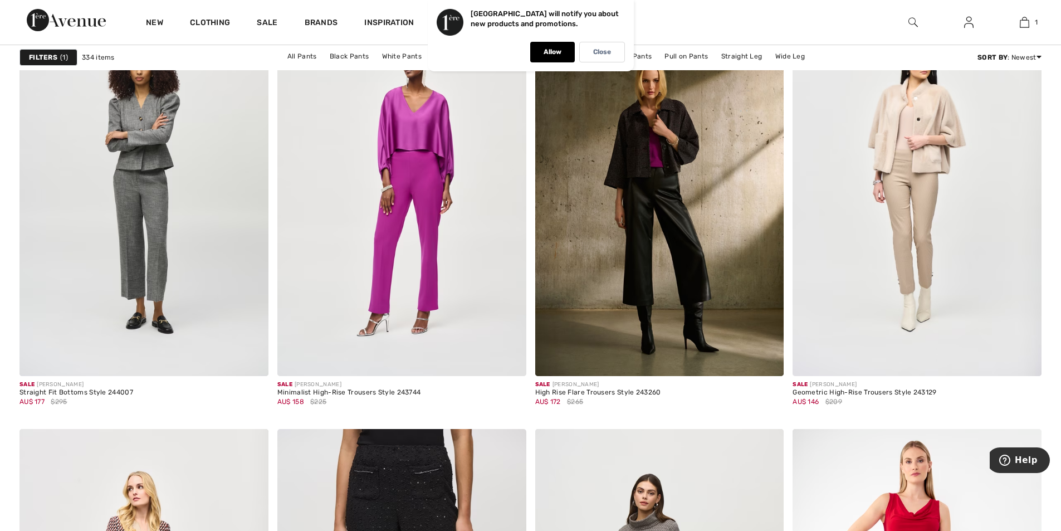
scroll to position [5405, 0]
